Goal: Information Seeking & Learning: Check status

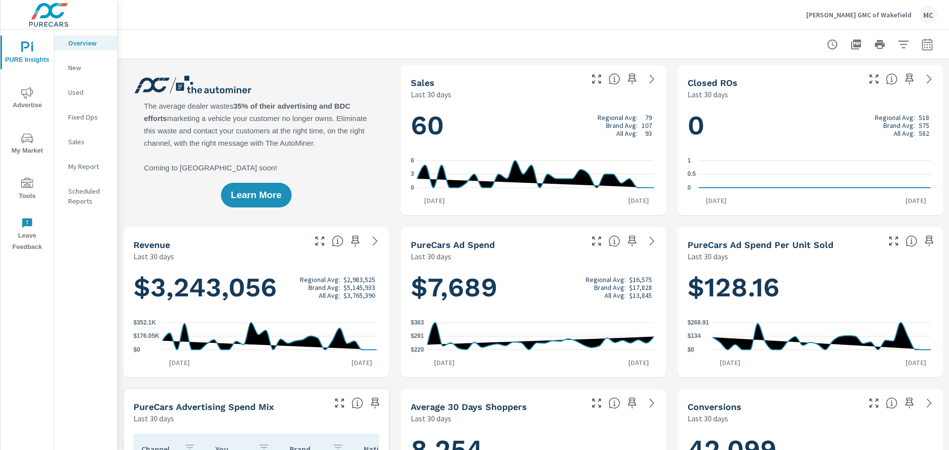
click at [75, 68] on p "New" at bounding box center [88, 68] width 41 height 10
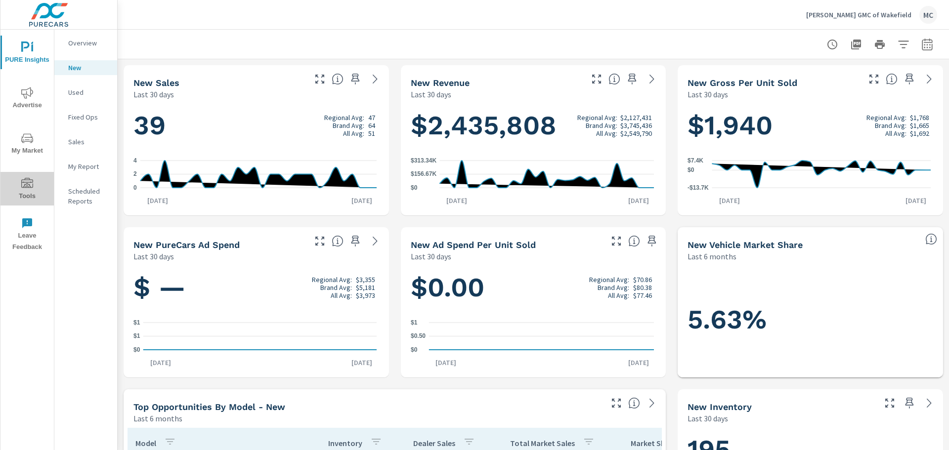
click at [24, 187] on icon "nav menu" at bounding box center [27, 184] width 12 height 12
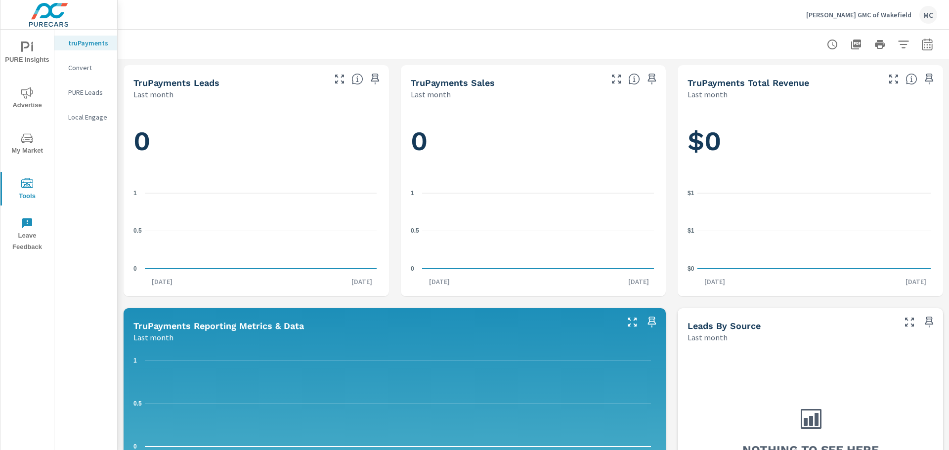
click at [921, 14] on div "MC" at bounding box center [928, 15] width 18 height 18
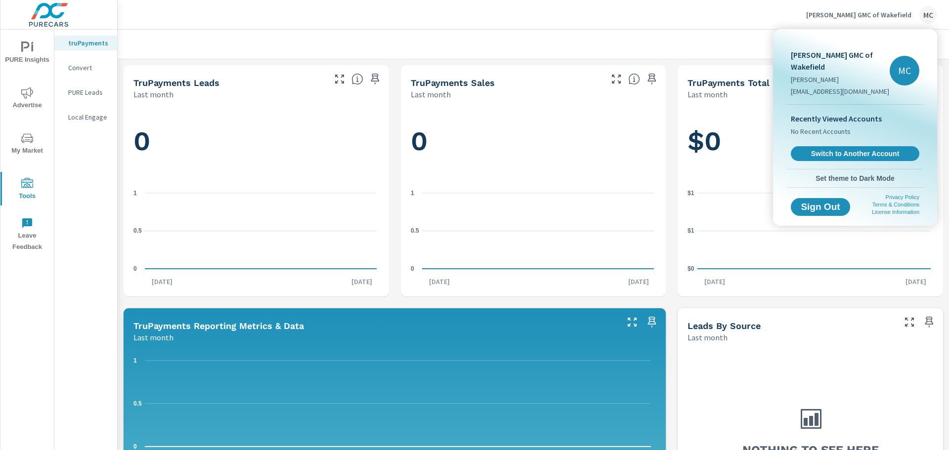
click at [767, 20] on div at bounding box center [474, 225] width 949 height 450
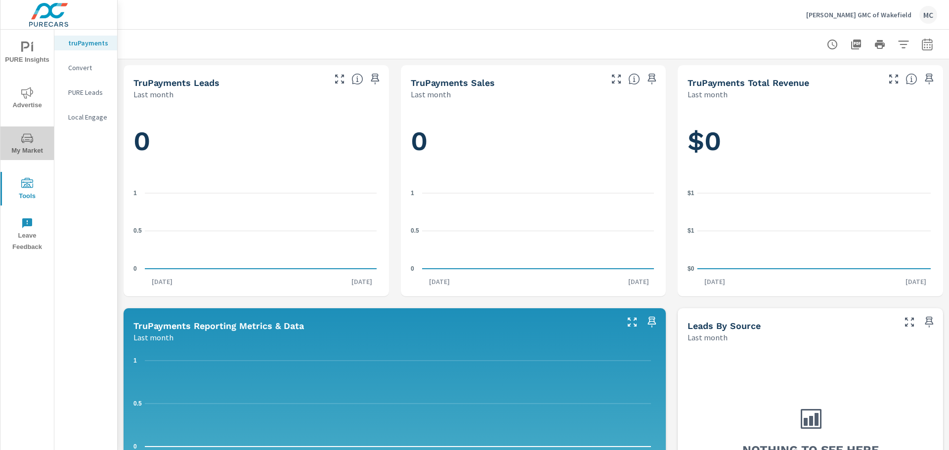
click at [21, 142] on span "My Market" at bounding box center [26, 144] width 47 height 24
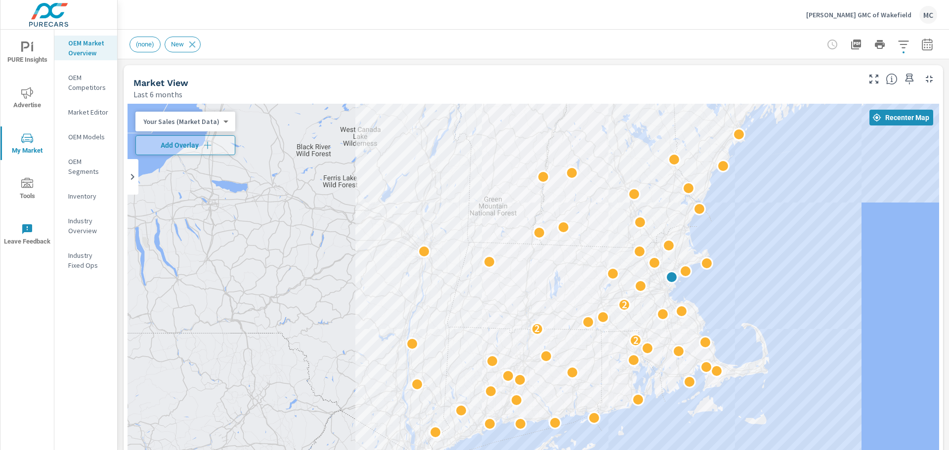
drag, startPoint x: 719, startPoint y: 308, endPoint x: 674, endPoint y: 268, distance: 60.6
click at [21, 98] on span "Advertise" at bounding box center [26, 99] width 47 height 24
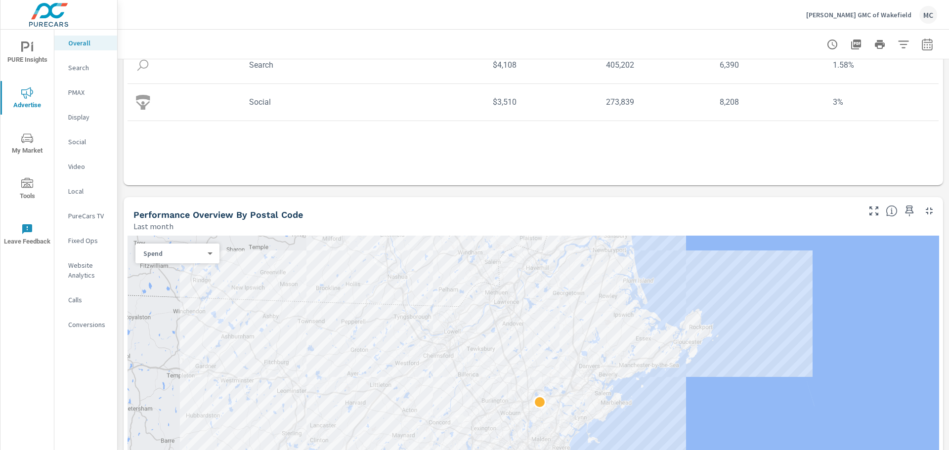
scroll to position [198, 0]
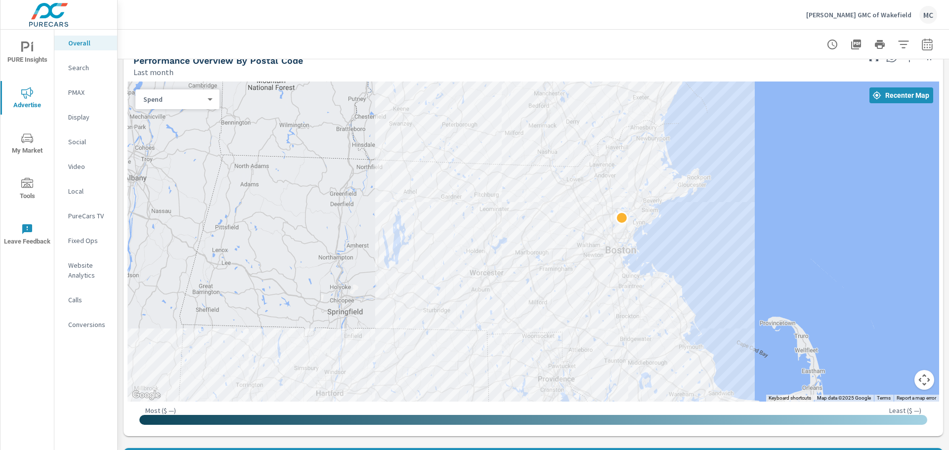
scroll to position [346, 0]
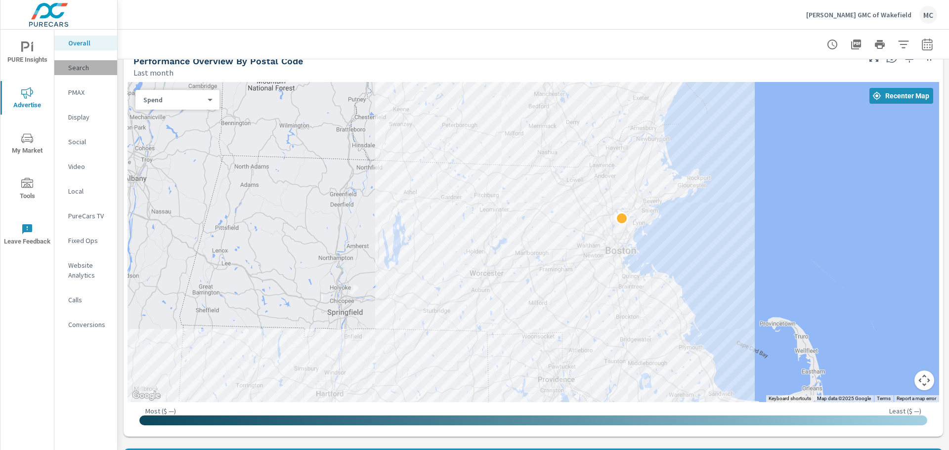
click at [76, 70] on p "Search" at bounding box center [88, 68] width 41 height 10
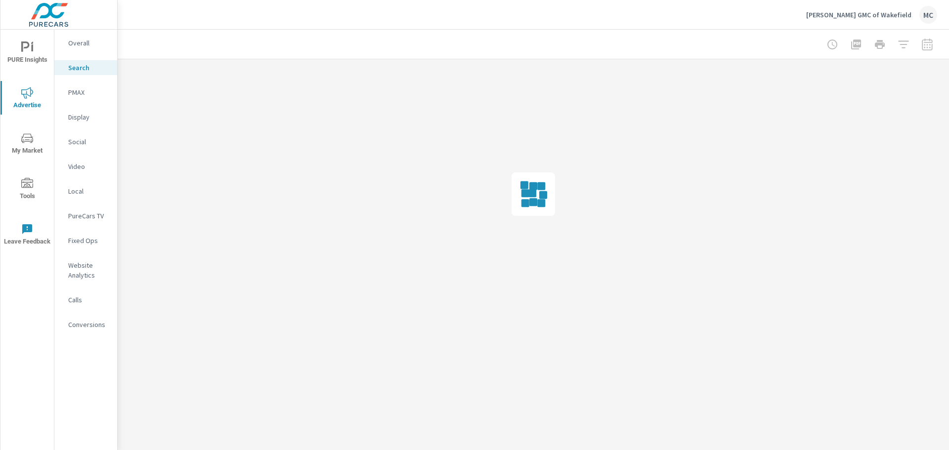
click at [78, 96] on p "PMAX" at bounding box center [88, 92] width 41 height 10
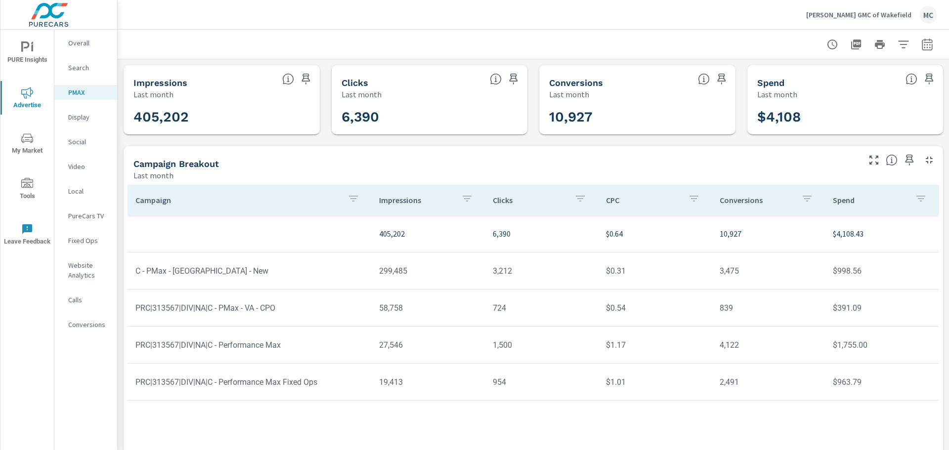
click at [75, 120] on p "Display" at bounding box center [88, 117] width 41 height 10
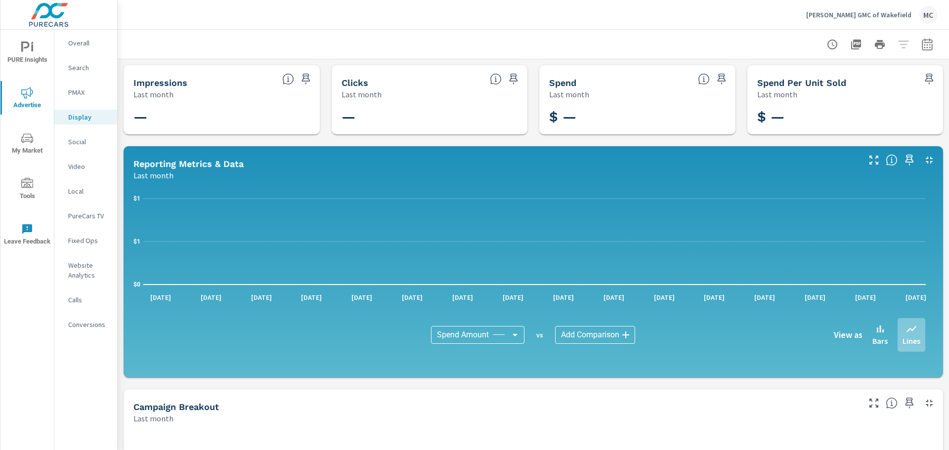
click at [492, 332] on body "PURE Insights Advertise My Market Tools Leave Feedback Overall Search PMAX Disp…" at bounding box center [474, 225] width 949 height 450
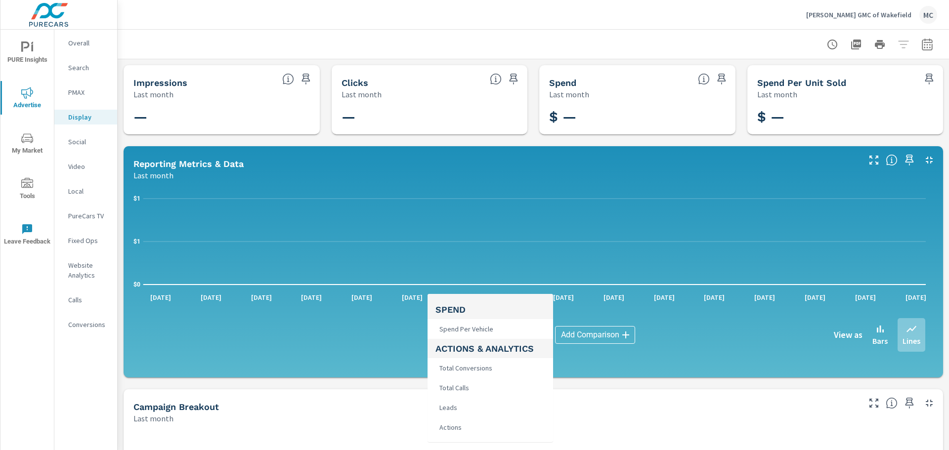
scroll to position [148, 0]
click at [620, 402] on div at bounding box center [474, 225] width 949 height 450
